Goal: Navigation & Orientation: Find specific page/section

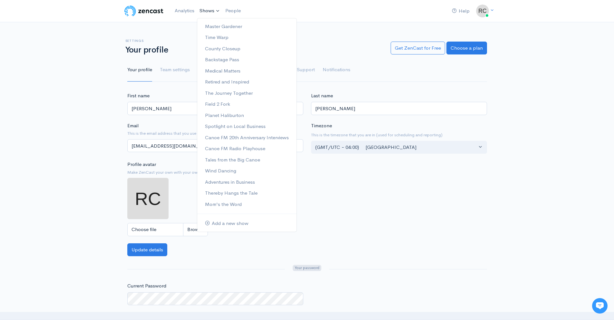
click at [208, 8] on link "Shows" at bounding box center [210, 11] width 26 height 14
click at [219, 25] on link "Master Gardener" at bounding box center [246, 26] width 99 height 11
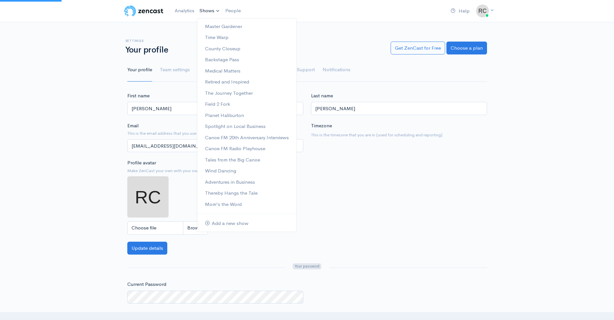
click at [211, 11] on link "Shows" at bounding box center [210, 11] width 26 height 14
click at [223, 46] on link "County Closeup" at bounding box center [246, 48] width 99 height 11
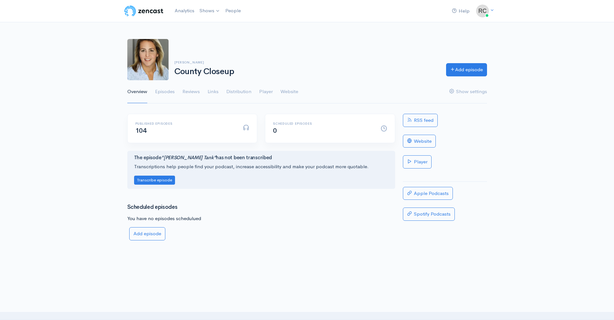
click at [176, 90] on ul "Overview Episodes Reviews Links Distribution Player Website Show settings" at bounding box center [307, 91] width 360 height 23
click at [171, 91] on link "Episodes" at bounding box center [165, 91] width 20 height 23
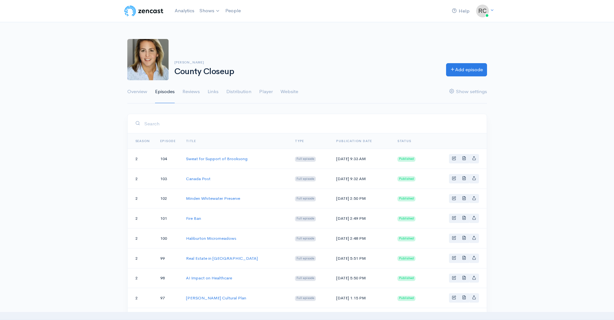
click at [319, 55] on div "Elizabeth Oakley County Closeup Add episode" at bounding box center [306, 59] width 367 height 41
click at [144, 92] on link "Overview" at bounding box center [137, 91] width 20 height 23
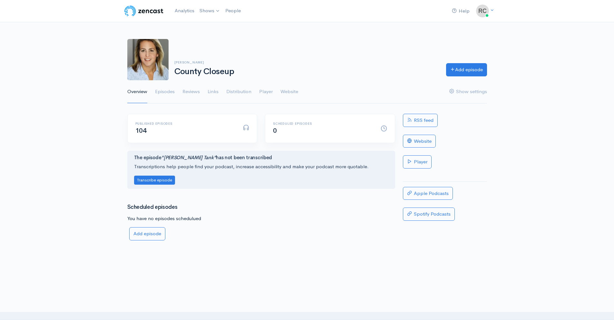
click at [166, 92] on link "Episodes" at bounding box center [165, 91] width 20 height 23
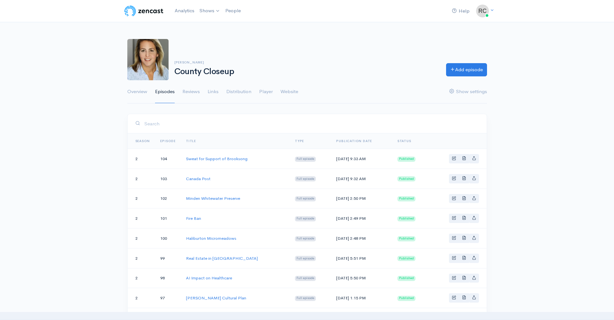
click at [538, 31] on div "Elizabeth Oakley County Closeup Add episode Overview Episodes Reviews Links Dis…" at bounding box center [307, 67] width 614 height 73
click at [123, 92] on div "Overview Episodes Reviews Links Distribution Player Website Show settings" at bounding box center [306, 87] width 367 height 15
